Goal: Information Seeking & Learning: Learn about a topic

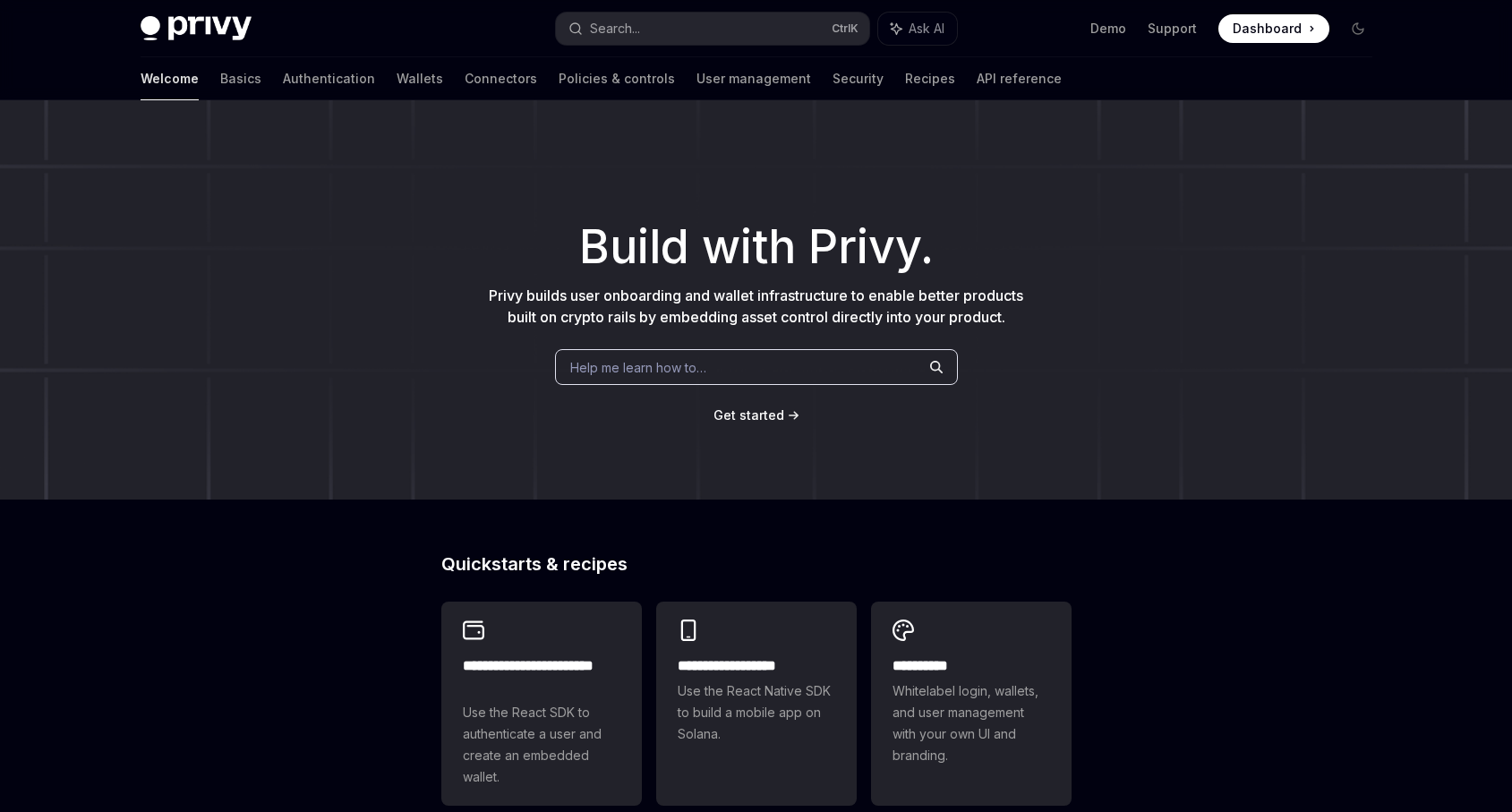
click at [1290, 20] on span "Dashboard" at bounding box center [1267, 29] width 69 height 18
click at [1288, 30] on span "Dashboard" at bounding box center [1267, 29] width 69 height 18
click at [640, 367] on span "Help me learn how to…" at bounding box center [638, 367] width 136 height 19
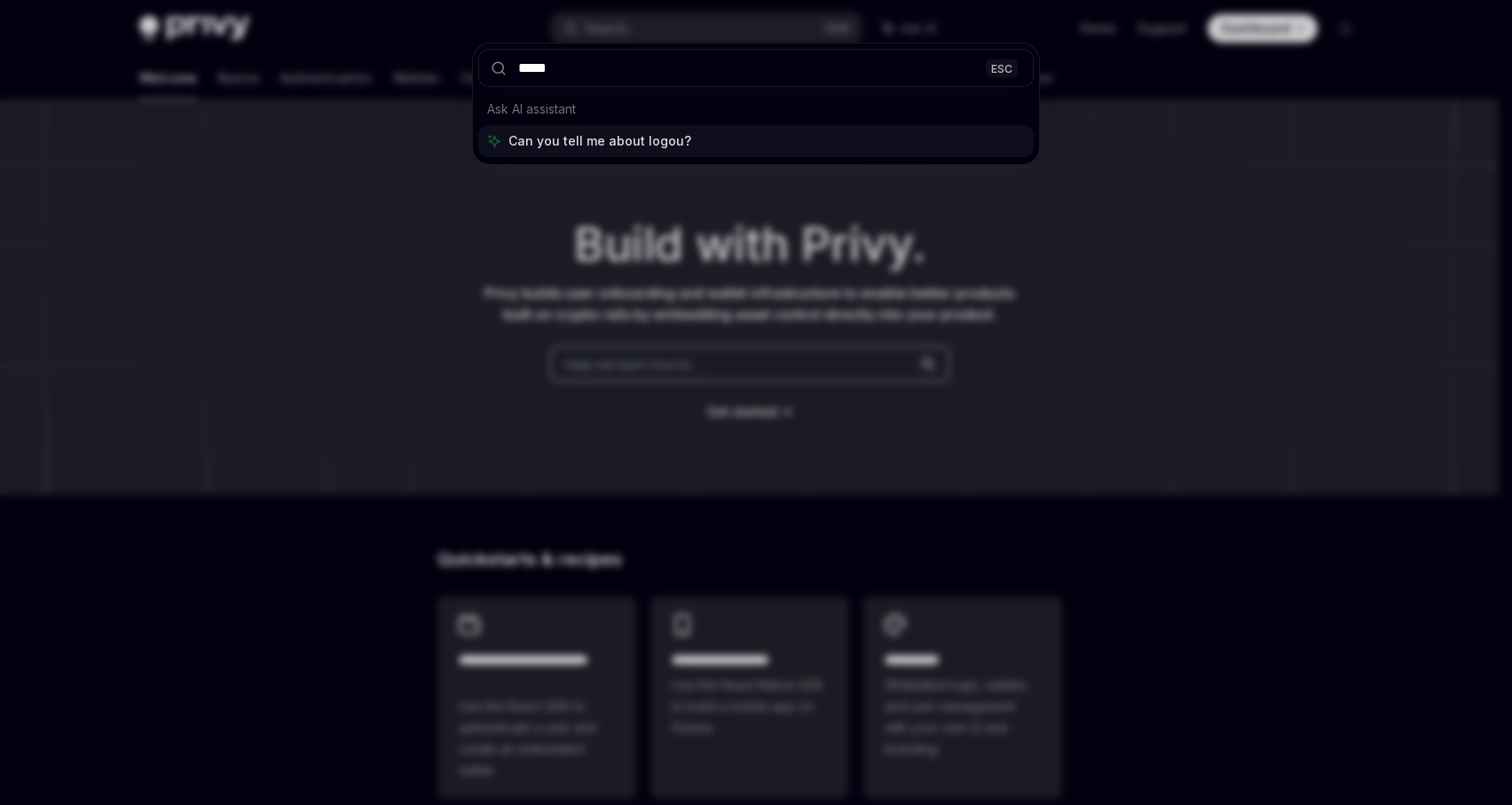
type input "******"
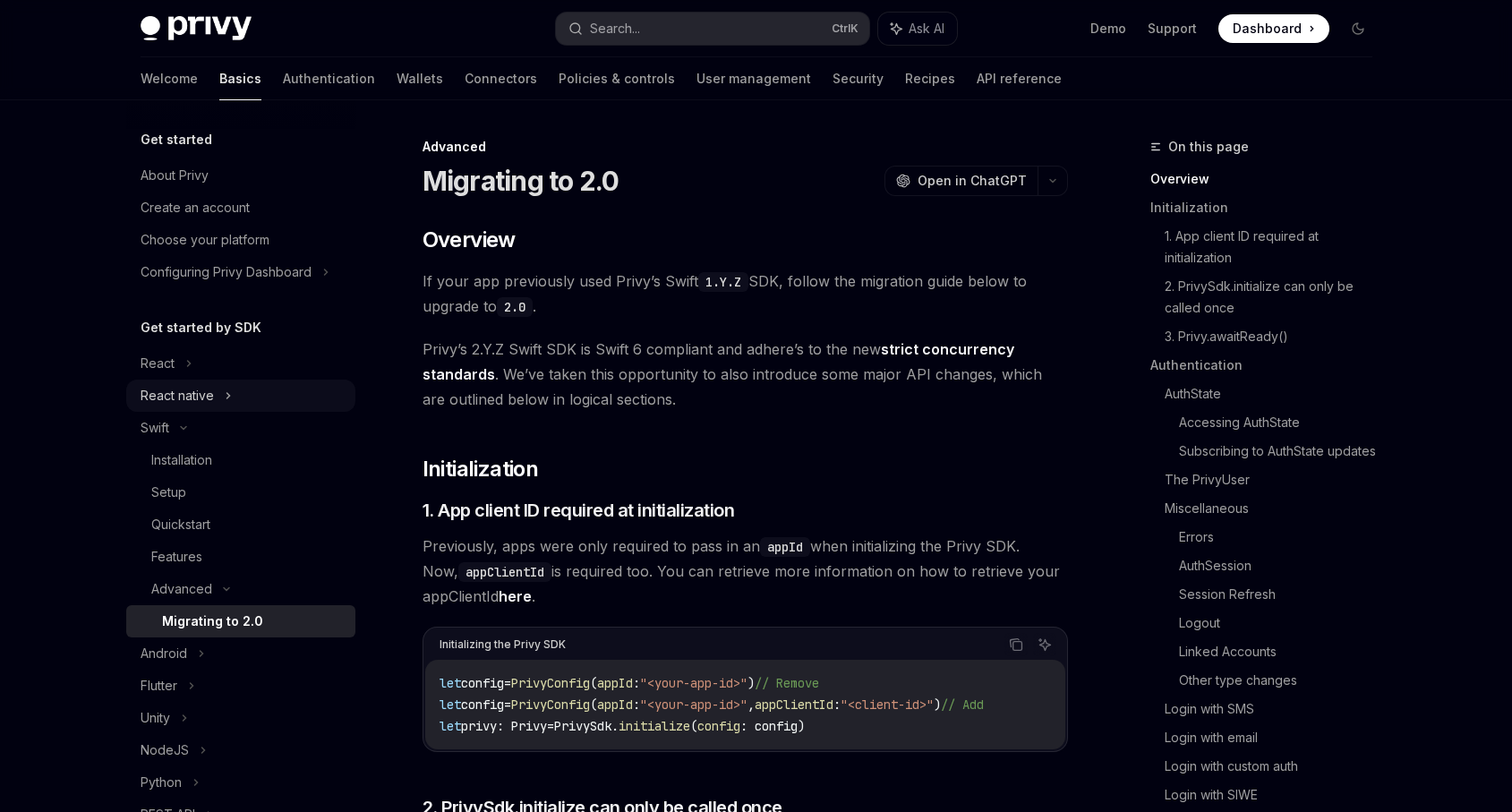
click at [265, 401] on div "React native" at bounding box center [240, 395] width 229 height 32
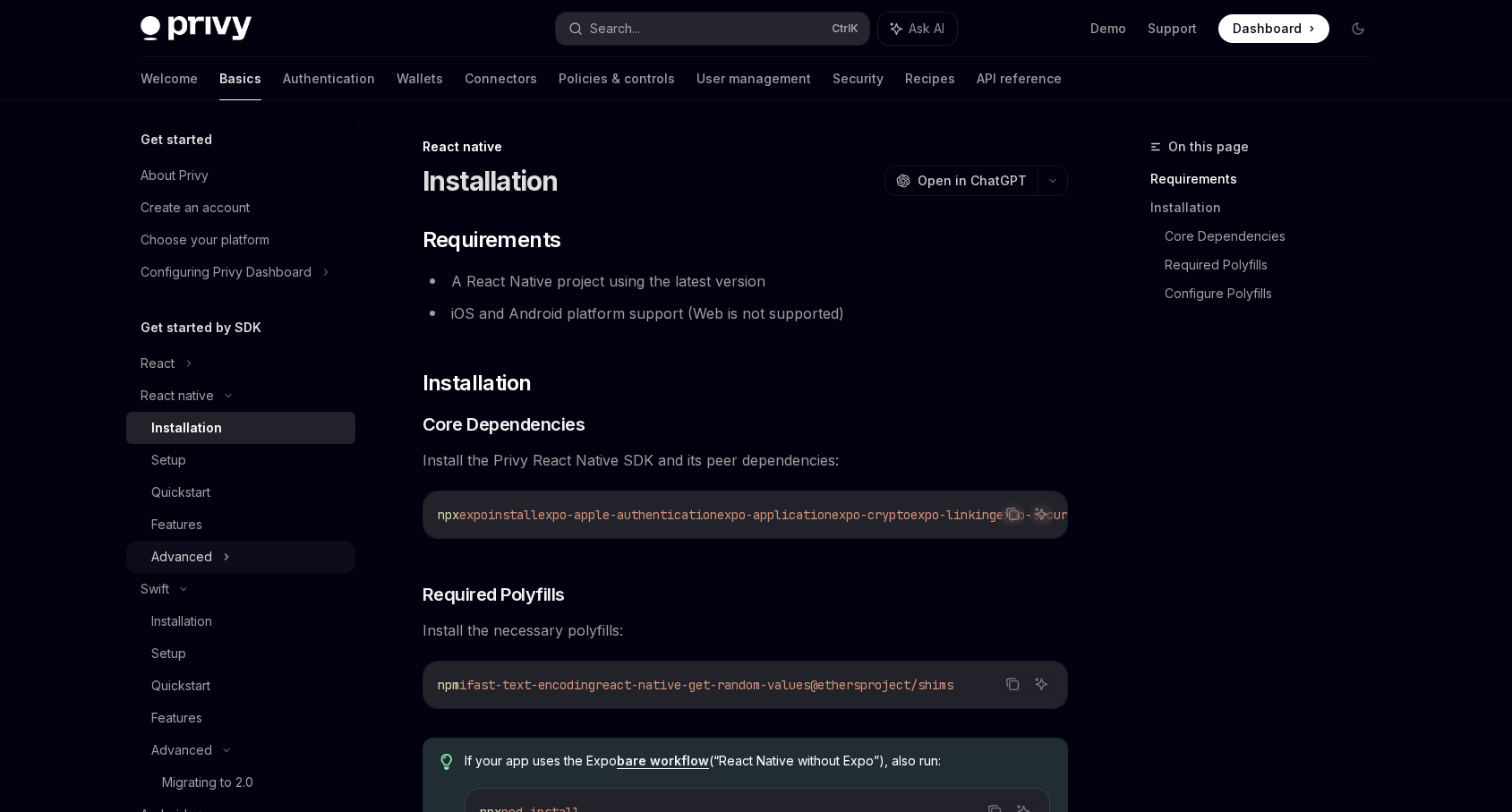
click at [250, 565] on div "Advanced" at bounding box center [240, 557] width 229 height 32
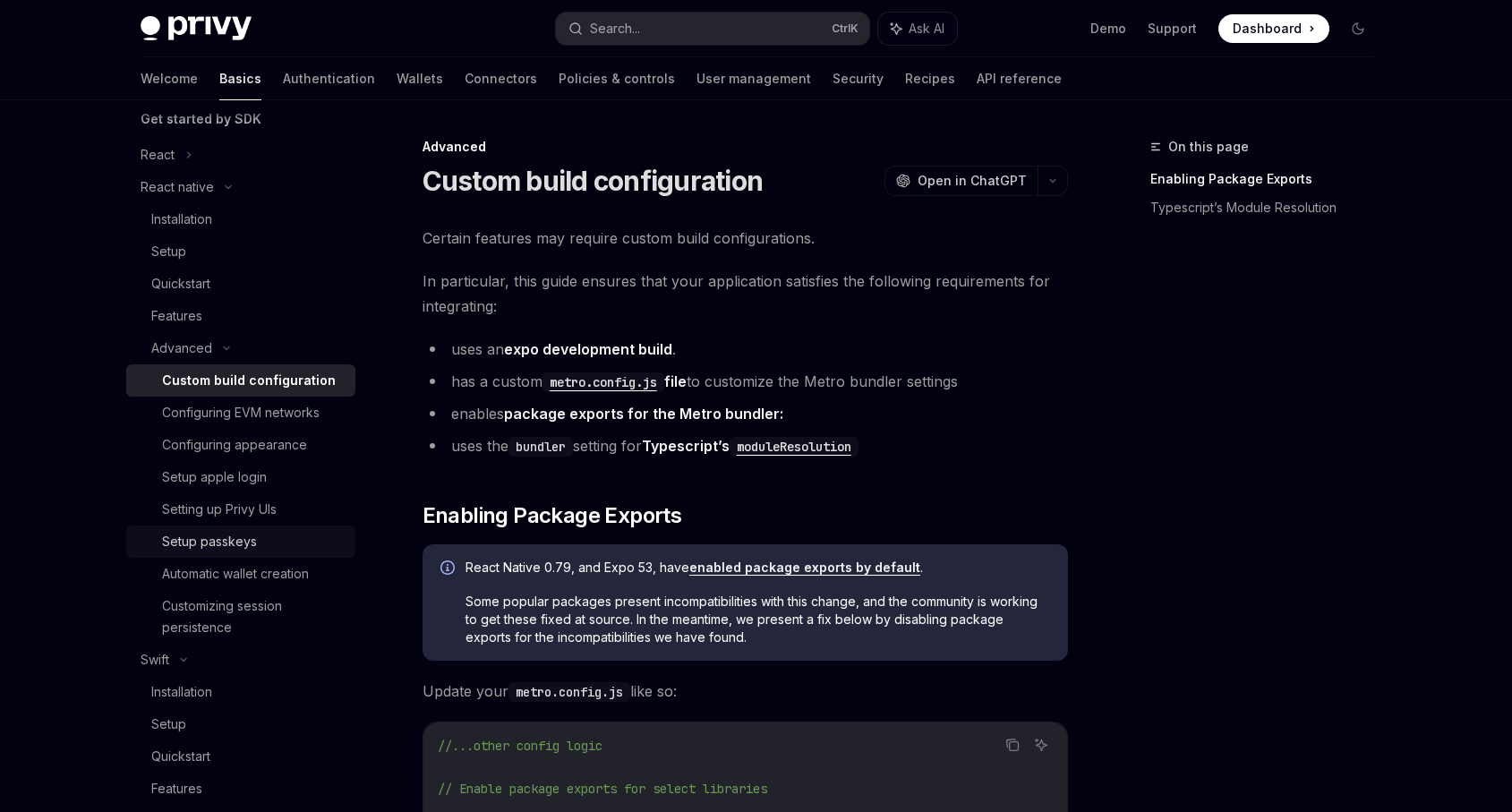
scroll to position [215, 0]
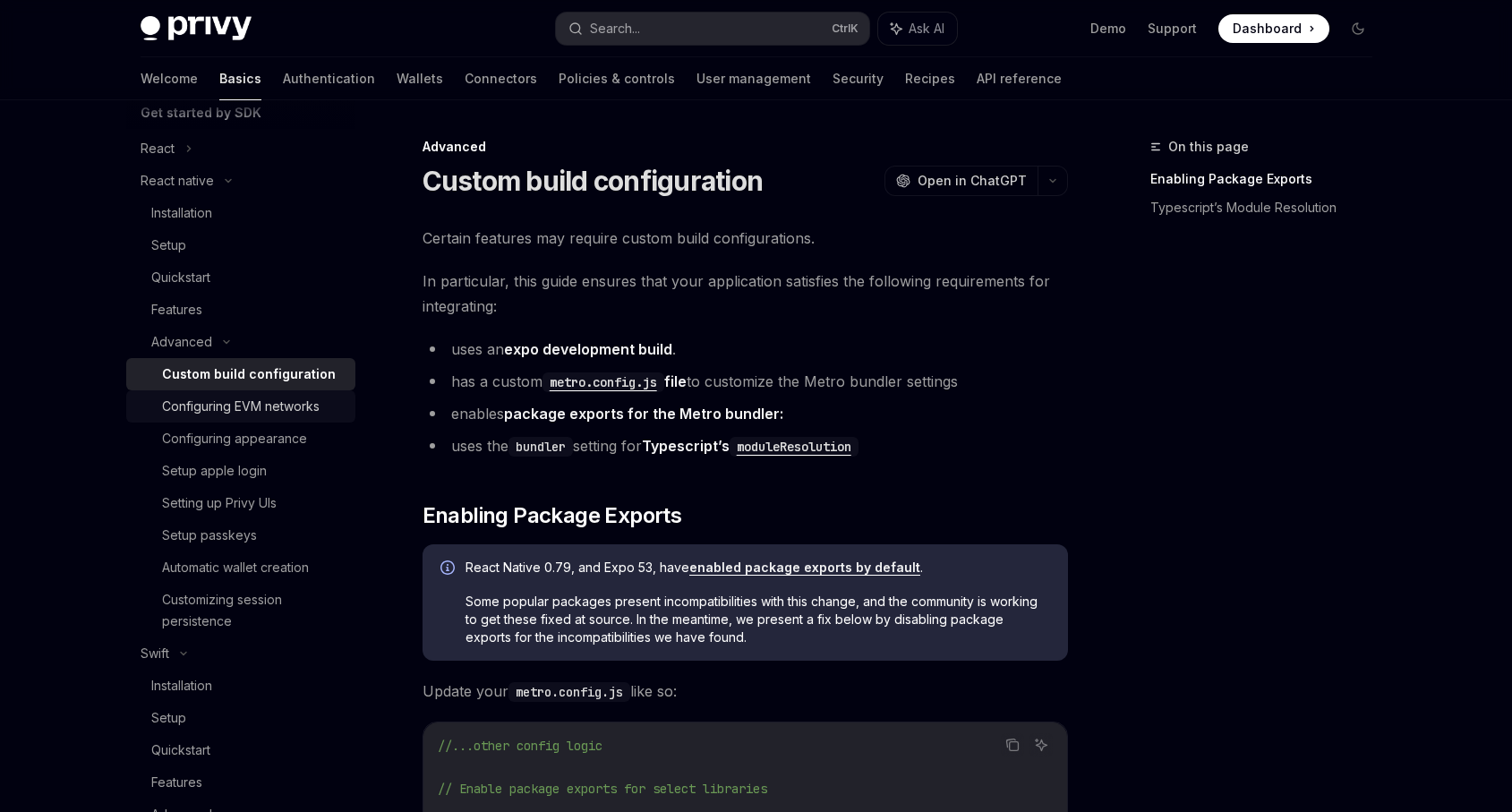
click at [247, 409] on div "Configuring EVM networks" at bounding box center [240, 406] width 157 height 22
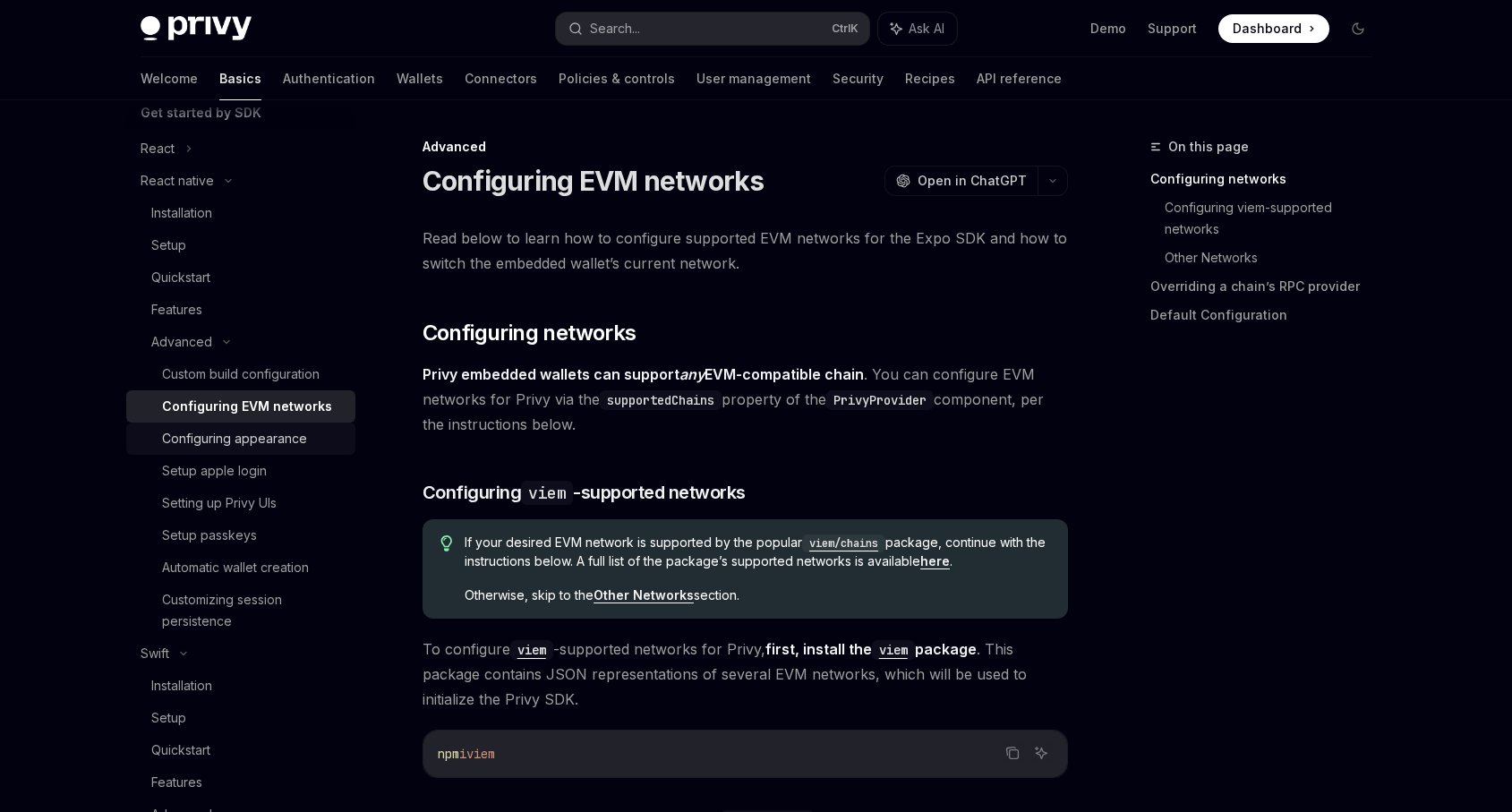
click at [252, 436] on div "Configuring appearance" at bounding box center [234, 438] width 145 height 22
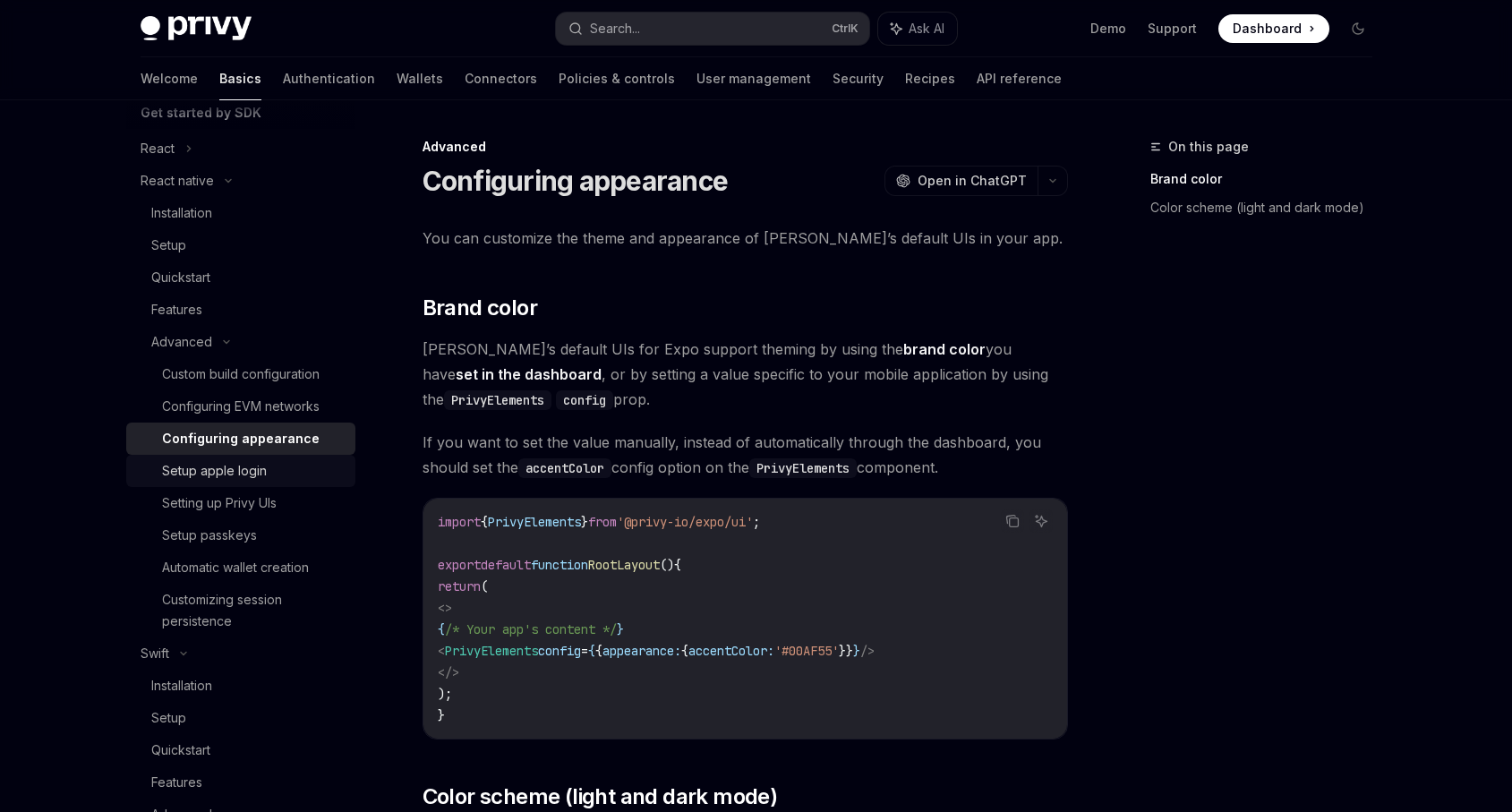
click at [252, 466] on div "Setup apple login" at bounding box center [214, 471] width 105 height 22
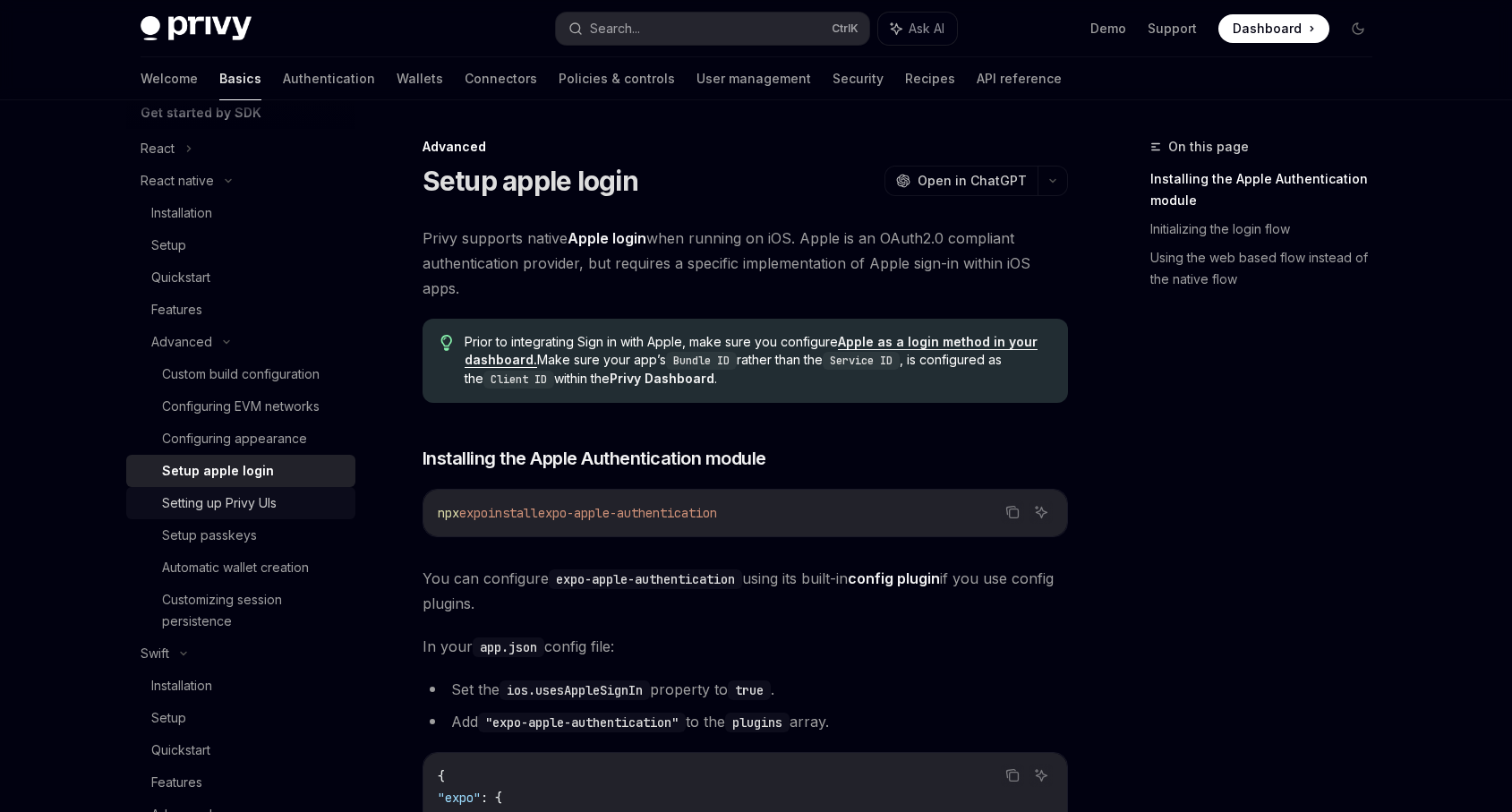
click at [257, 504] on div "Setting up Privy UIs" at bounding box center [219, 503] width 115 height 22
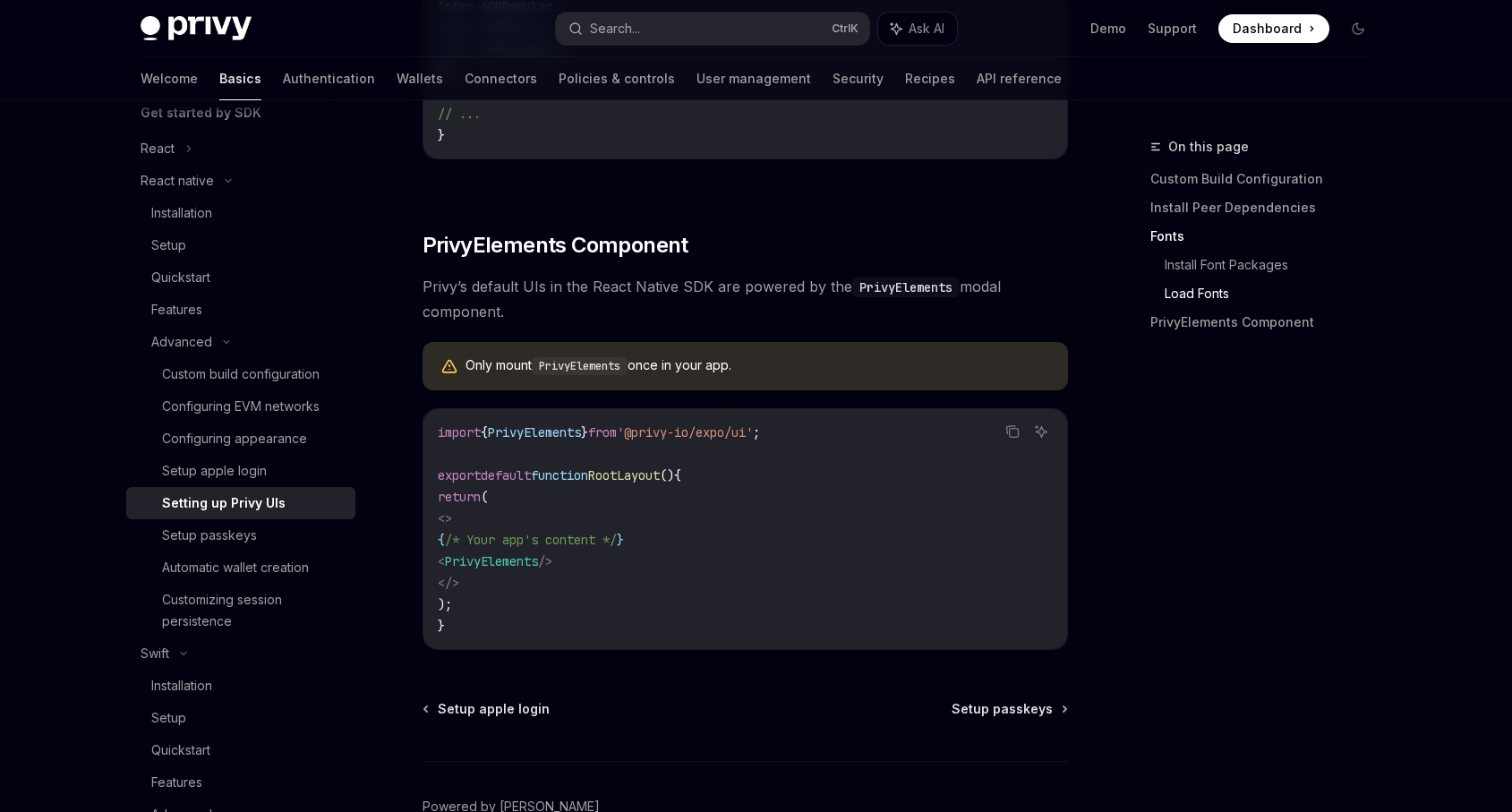
scroll to position [1289, 0]
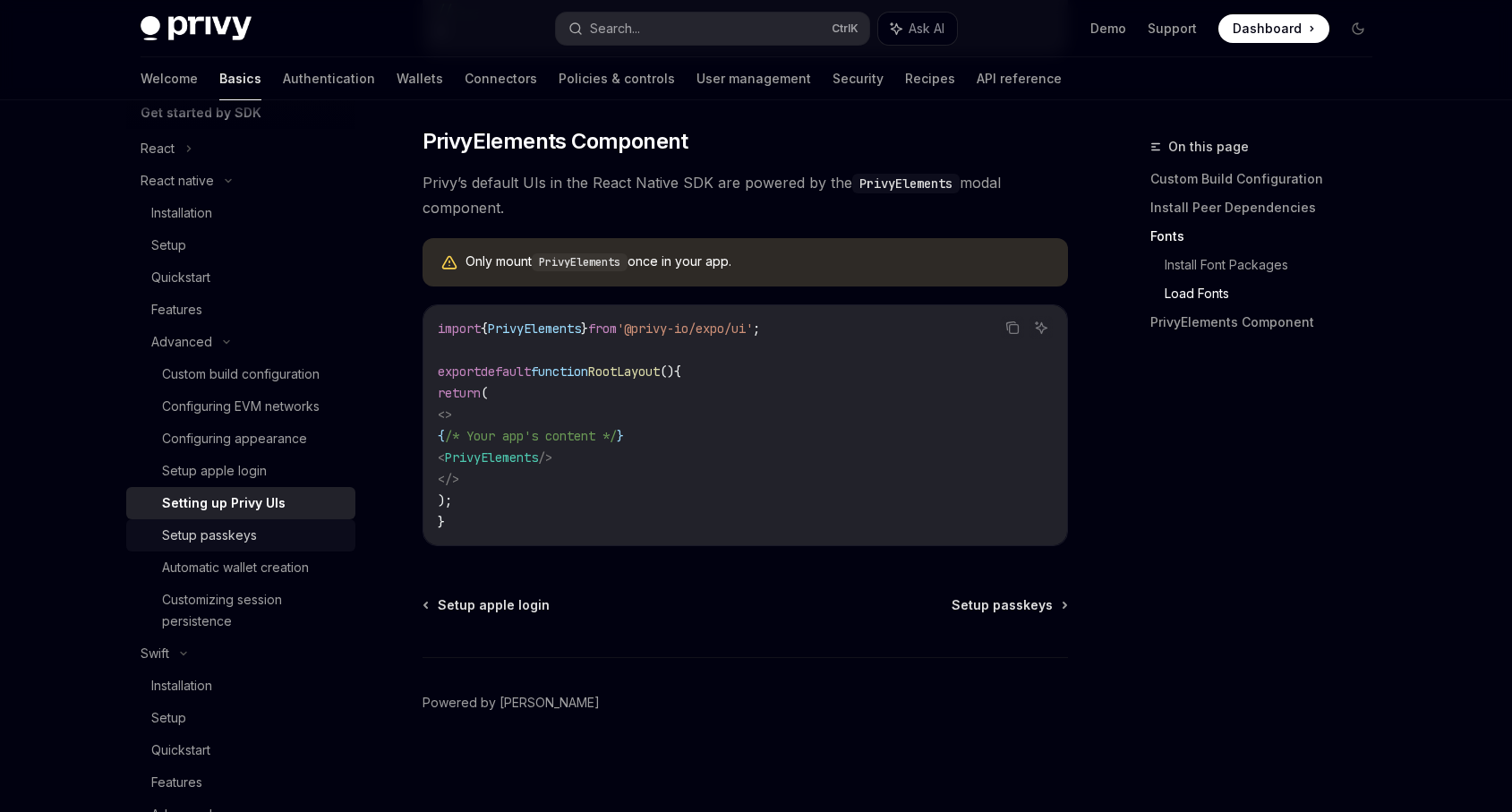
click at [216, 534] on div "Setup passkeys" at bounding box center [209, 535] width 95 height 22
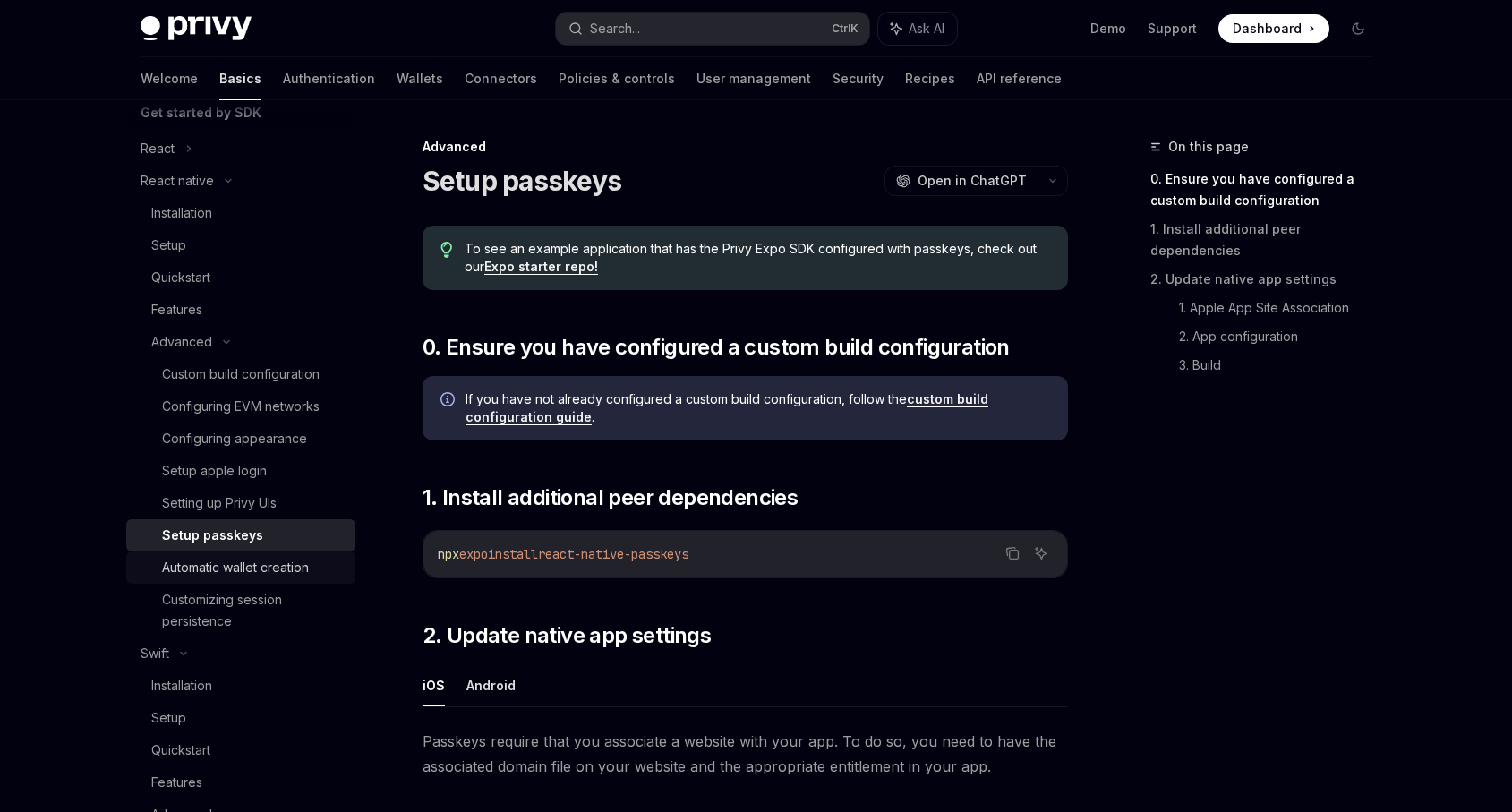
click at [240, 567] on div "Automatic wallet creation" at bounding box center [234, 568] width 146 height 22
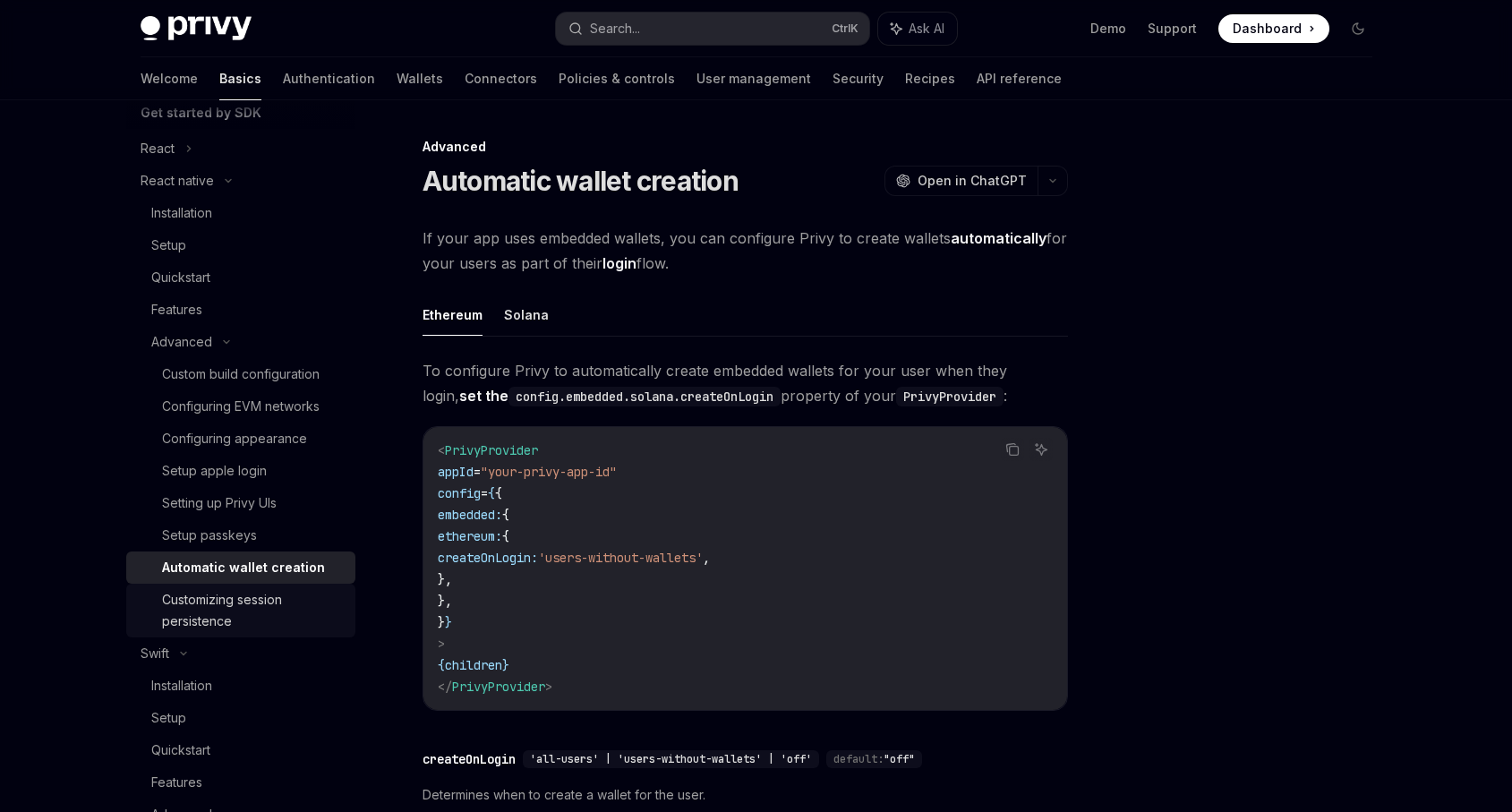
click at [235, 605] on div "Customizing session persistence" at bounding box center [252, 611] width 182 height 43
type textarea "*"
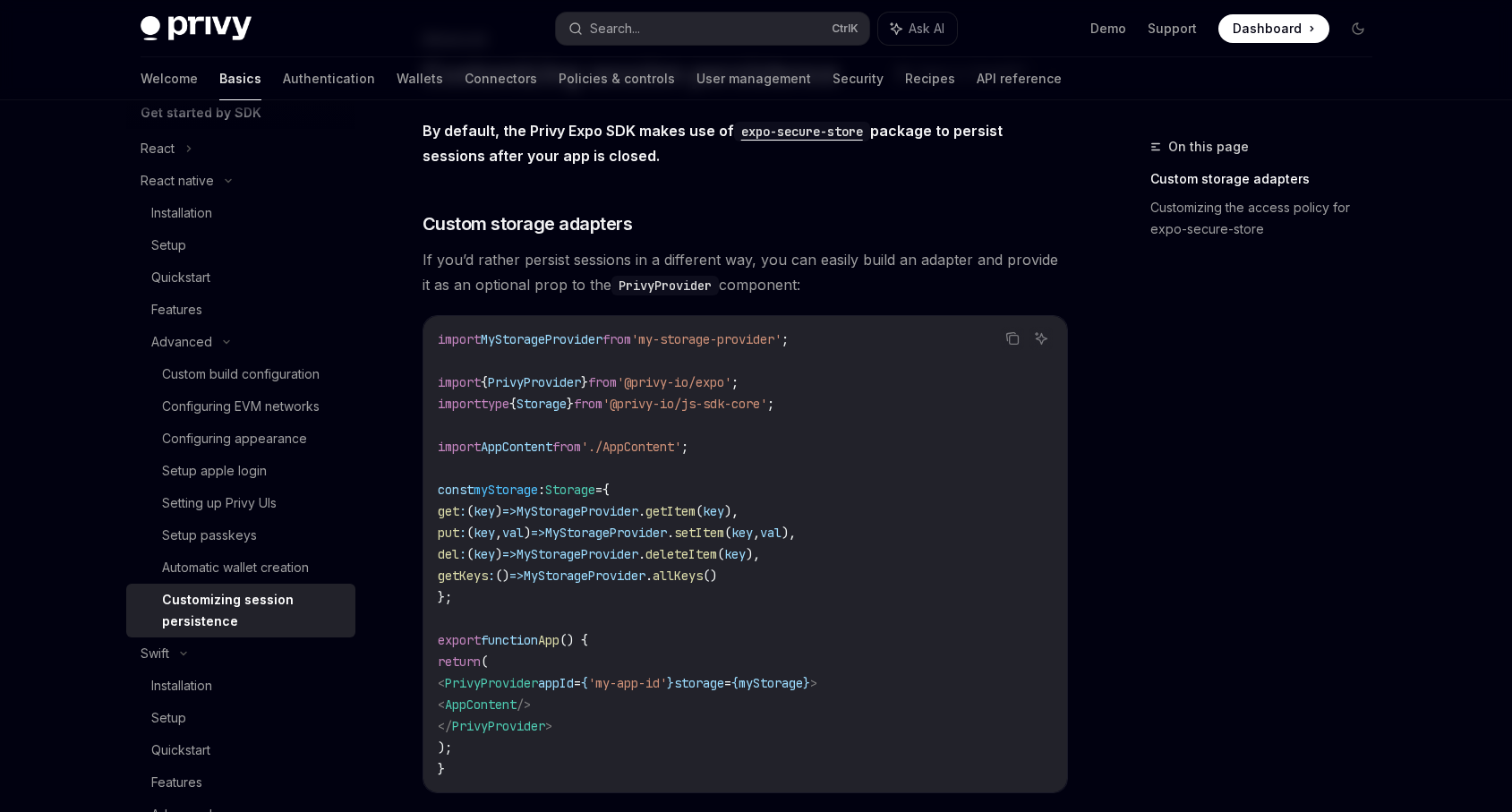
scroll to position [215, 0]
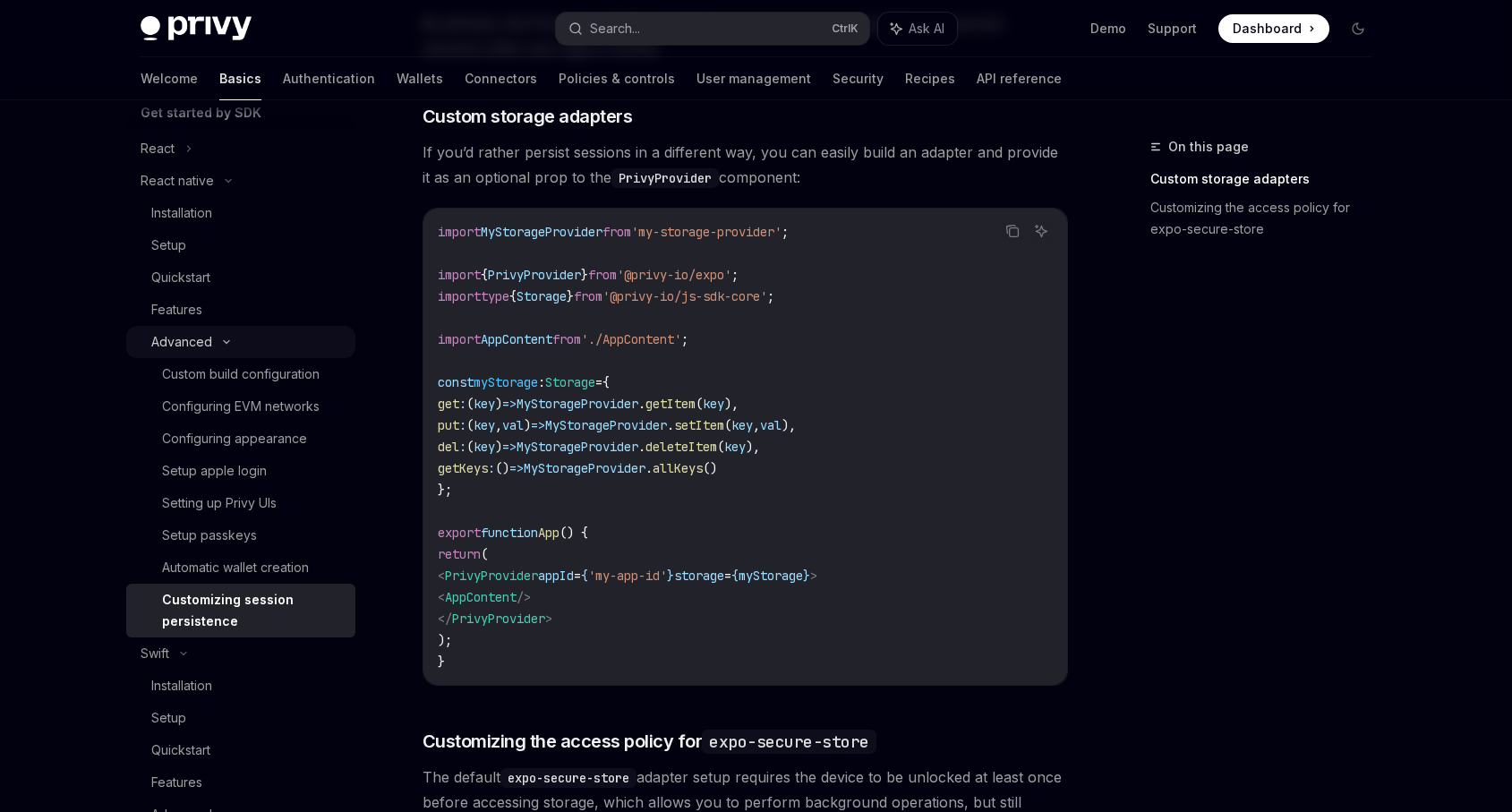
click at [228, 339] on icon at bounding box center [226, 342] width 22 height 7
